Goal: Check status: Check status

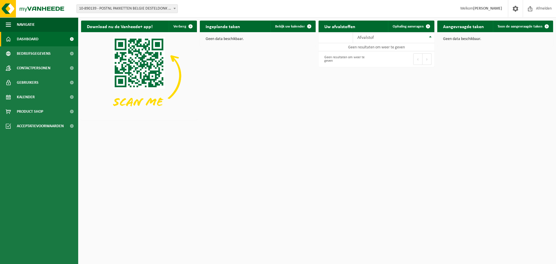
click at [122, 5] on span "10-890139 - POSTNL PAKKETTEN BELGIE DESTELDONK - [STREET_ADDRESS]" at bounding box center [127, 9] width 101 height 8
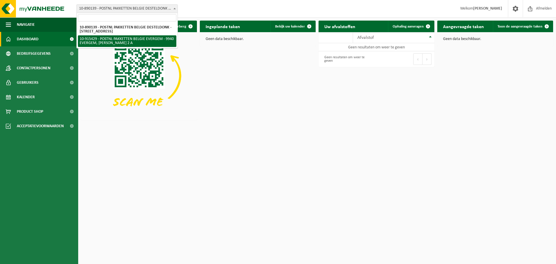
select select "127004"
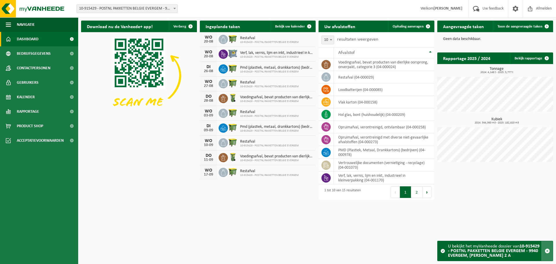
click at [550, 250] on button "button" at bounding box center [546, 251] width 11 height 20
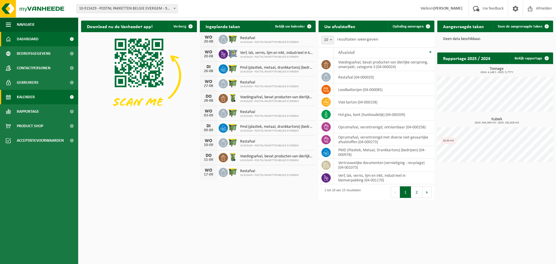
click at [29, 95] on span "Kalender" at bounding box center [26, 97] width 18 height 14
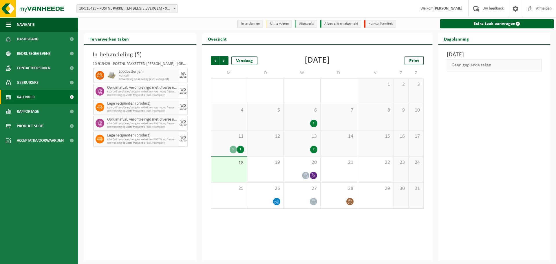
click at [243, 144] on div "11 1 1" at bounding box center [229, 143] width 36 height 26
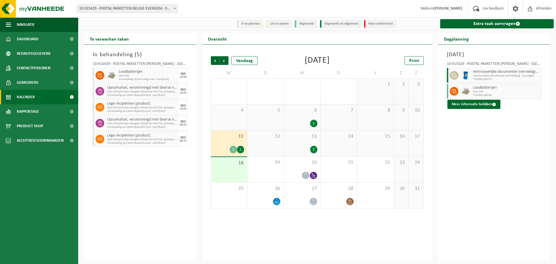
click at [282, 140] on div "12" at bounding box center [265, 143] width 36 height 26
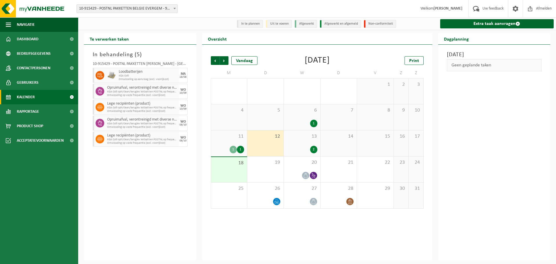
click at [232, 142] on div "11 1 1" at bounding box center [229, 143] width 36 height 26
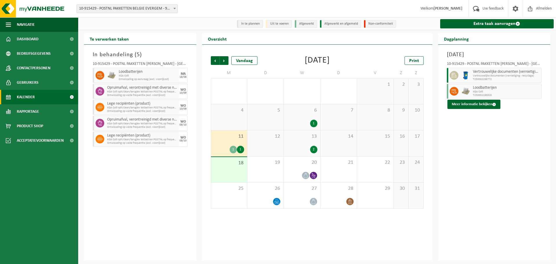
click at [308, 121] on div "1" at bounding box center [301, 124] width 30 height 8
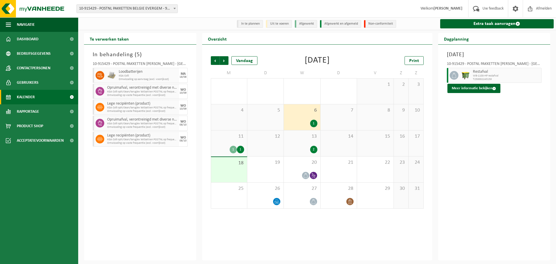
click at [302, 143] on div "13 2" at bounding box center [302, 143] width 36 height 26
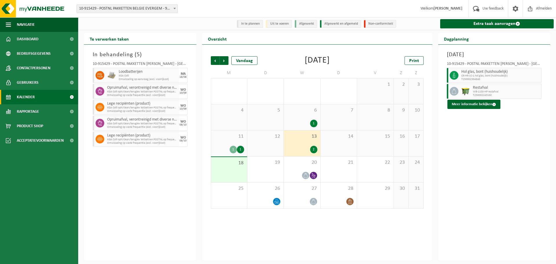
click at [228, 140] on div "11 1 1" at bounding box center [229, 143] width 36 height 26
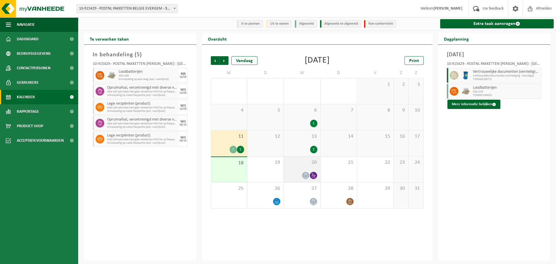
click at [310, 173] on div at bounding box center [301, 175] width 30 height 8
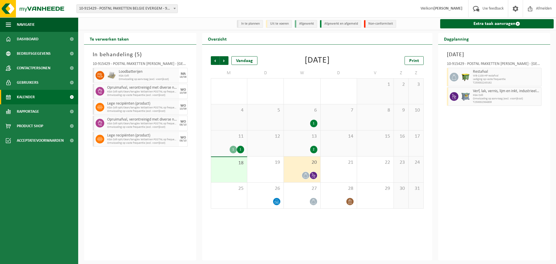
click at [308, 116] on div "6 1" at bounding box center [302, 117] width 36 height 26
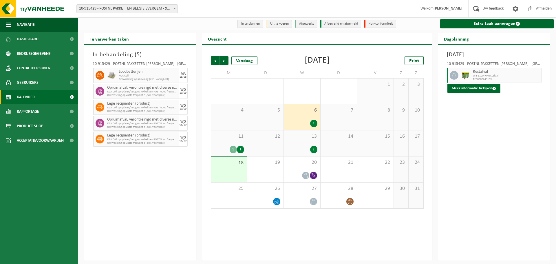
click at [269, 115] on div "5" at bounding box center [265, 117] width 36 height 26
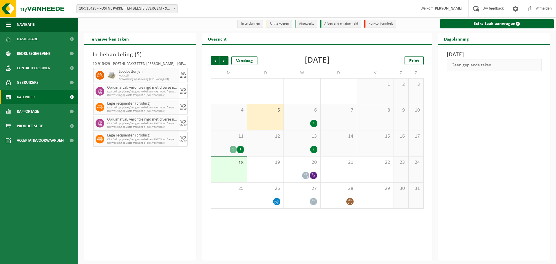
click at [308, 112] on span "6" at bounding box center [301, 110] width 30 height 6
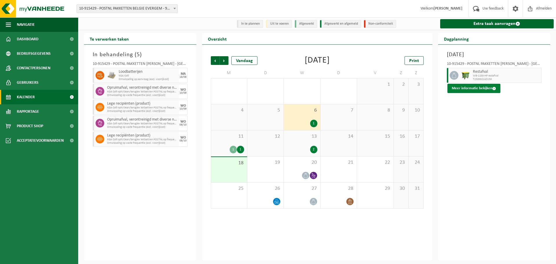
click at [466, 86] on button "Meer informatie bekijken" at bounding box center [473, 88] width 53 height 9
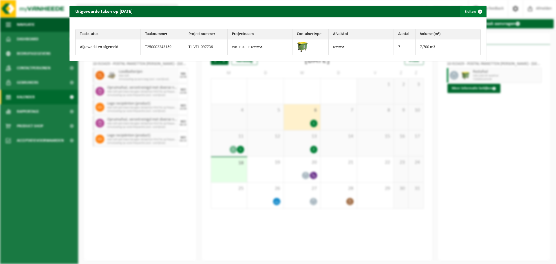
click at [474, 10] on span "button" at bounding box center [480, 12] width 12 height 12
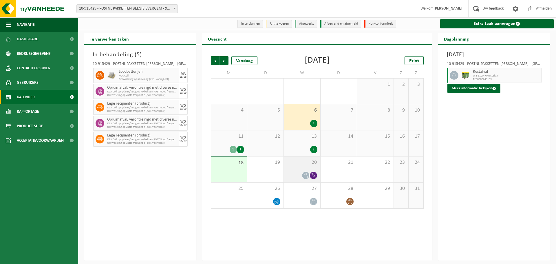
click at [308, 168] on div "20" at bounding box center [302, 169] width 36 height 26
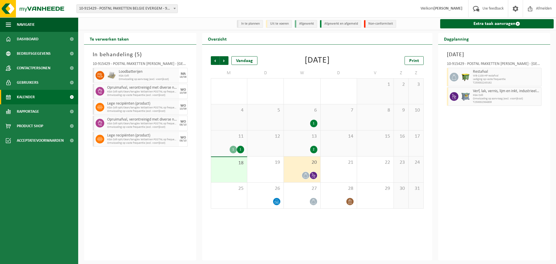
click at [234, 170] on div "18" at bounding box center [229, 169] width 36 height 25
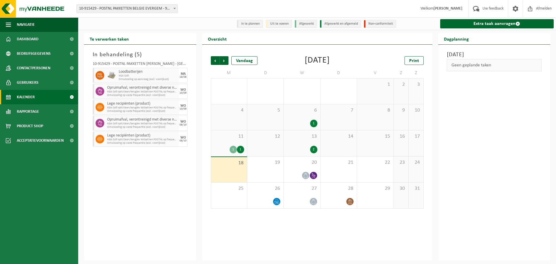
click at [228, 142] on div "11 1 1" at bounding box center [229, 143] width 36 height 26
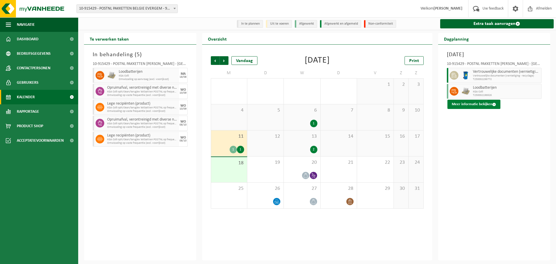
click at [481, 102] on button "Meer informatie bekijken" at bounding box center [473, 104] width 53 height 9
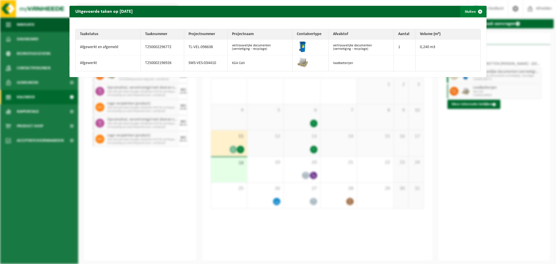
click at [474, 11] on span "button" at bounding box center [480, 12] width 12 height 12
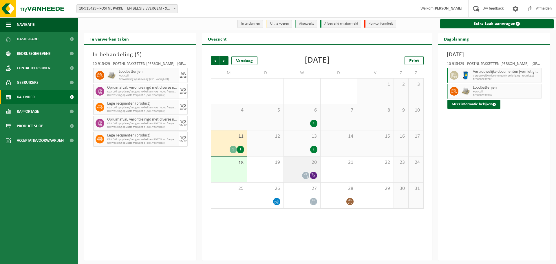
click at [305, 168] on div "20" at bounding box center [302, 169] width 36 height 26
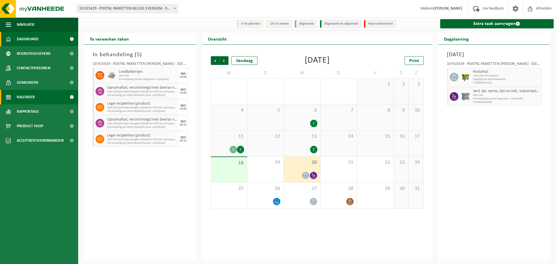
click at [39, 41] on link "Dashboard" at bounding box center [39, 39] width 78 height 14
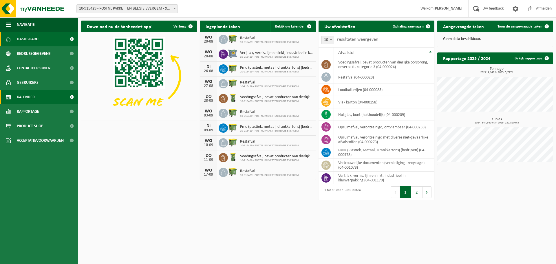
click at [34, 96] on span "Kalender" at bounding box center [26, 97] width 18 height 14
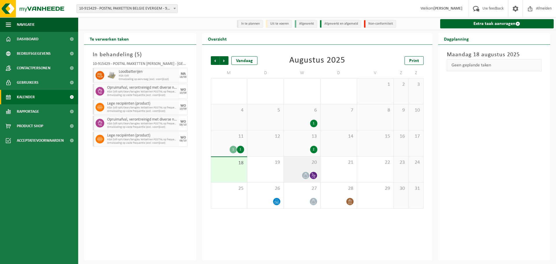
click at [305, 171] on div "20" at bounding box center [302, 169] width 36 height 26
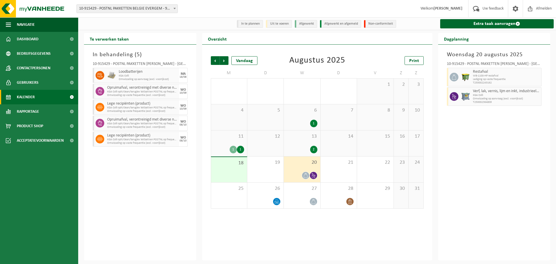
click at [294, 151] on div "2" at bounding box center [301, 150] width 30 height 8
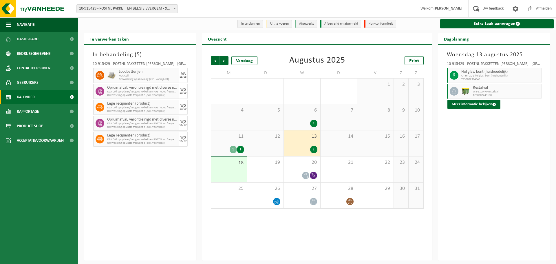
drag, startPoint x: 261, startPoint y: 110, endPoint x: 258, endPoint y: 111, distance: 3.4
